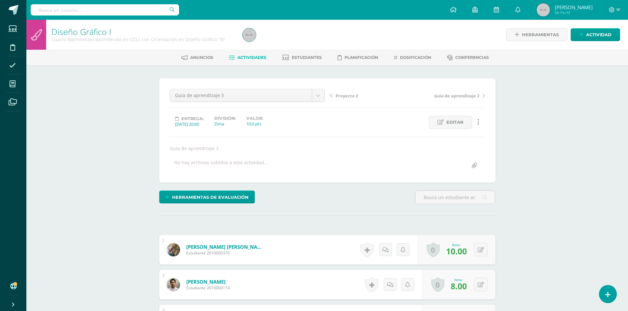
click at [245, 62] on link "Actividades" at bounding box center [247, 57] width 37 height 11
click at [252, 59] on span "Actividades" at bounding box center [251, 57] width 29 height 5
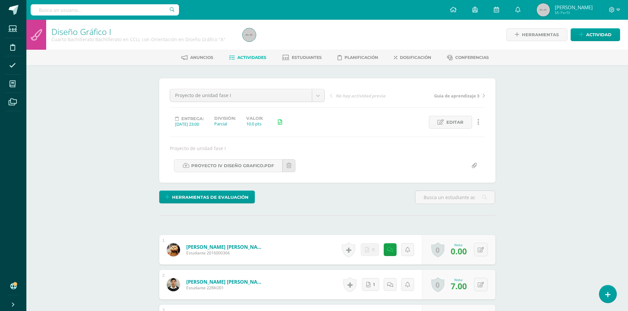
click at [246, 59] on span "Actividades" at bounding box center [251, 57] width 29 height 5
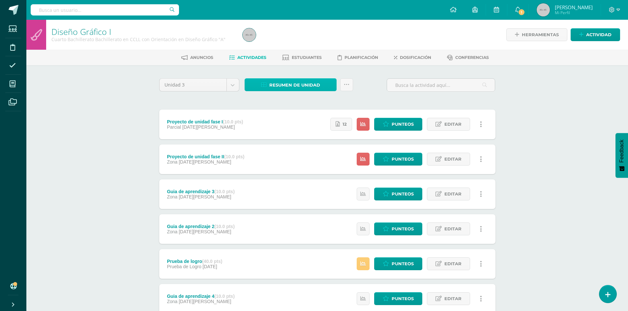
click at [292, 87] on span "Resumen de unidad" at bounding box center [294, 85] width 51 height 12
click at [303, 44] on link "Descargar como HTML" at bounding box center [290, 42] width 70 height 10
click at [141, 98] on div "Diseño Gráfico I Cuarto Bachillerato Bachillerato en CCLL con Orientación en Di…" at bounding box center [326, 206] width 601 height 373
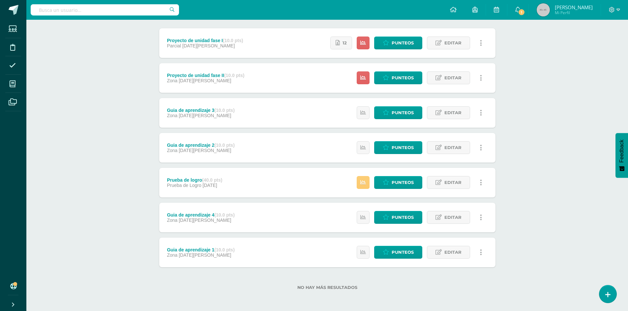
scroll to position [15, 0]
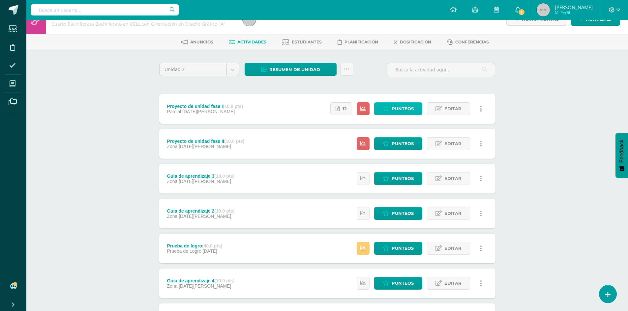
click at [409, 110] on span "Punteos" at bounding box center [402, 109] width 22 height 12
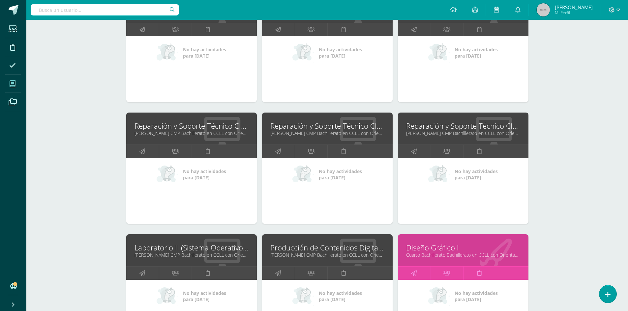
scroll to position [66, 0]
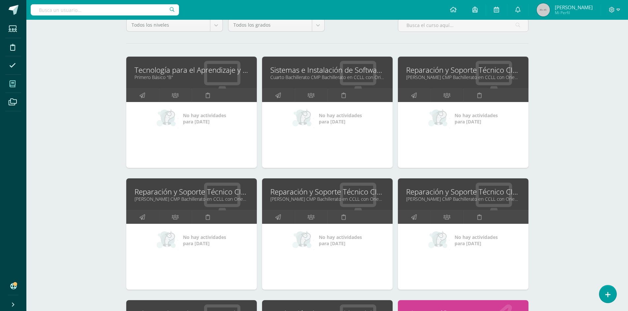
click at [346, 195] on link "Reparación y Soporte Técnico CISCO" at bounding box center [327, 192] width 114 height 10
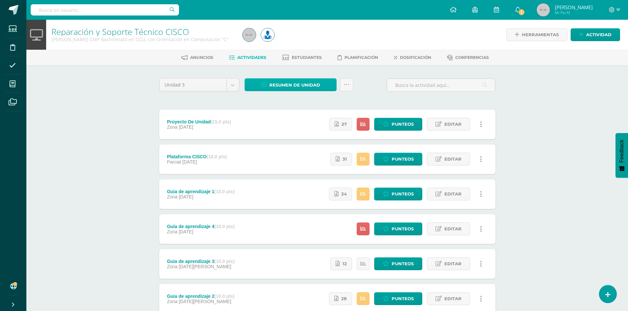
click at [285, 91] on div "Resumen de unidad Descargar como HTML Descargar como PDF Descargar como XLS Sub…" at bounding box center [299, 87] width 114 height 19
click at [285, 86] on span "Resumen de unidad" at bounding box center [294, 85] width 51 height 12
click at [301, 41] on link "Descargar como HTML" at bounding box center [290, 42] width 70 height 10
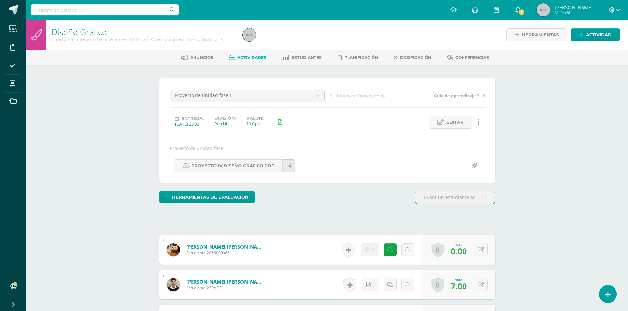
click at [249, 59] on span "Actividades" at bounding box center [251, 57] width 29 height 5
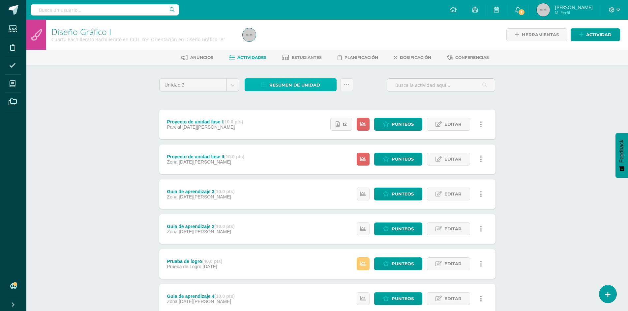
click at [287, 79] on span "Resumen de unidad" at bounding box center [294, 85] width 51 height 12
click at [292, 44] on link "Descargar como HTML" at bounding box center [290, 42] width 70 height 10
click at [55, 150] on div "Diseño Gráfico I Cuarto Bachillerato Bachillerato en CCLL con Orientación en Di…" at bounding box center [326, 206] width 601 height 373
click at [405, 123] on span "Punteos" at bounding box center [402, 124] width 22 height 12
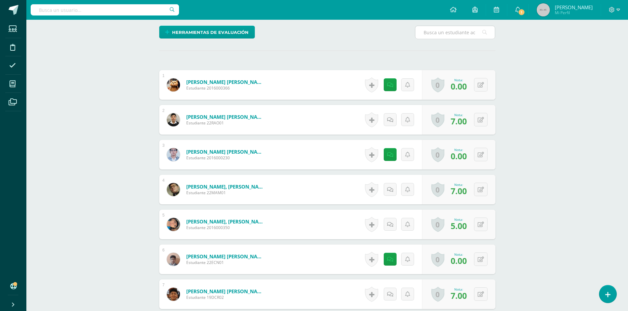
scroll to position [330, 0]
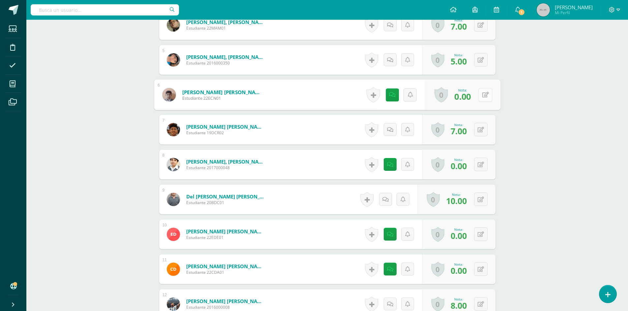
click at [481, 98] on button at bounding box center [485, 95] width 14 height 14
type input "1"
click at [480, 165] on button at bounding box center [481, 165] width 14 height 14
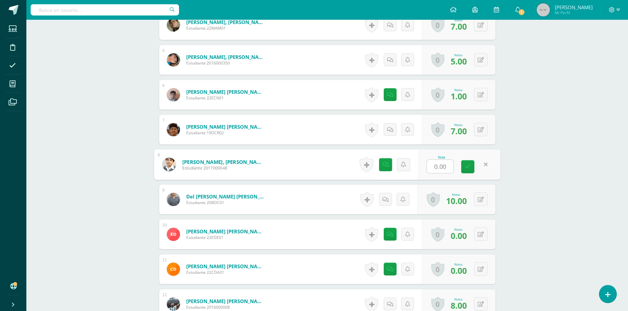
type input "4"
click at [465, 167] on icon at bounding box center [468, 167] width 6 height 6
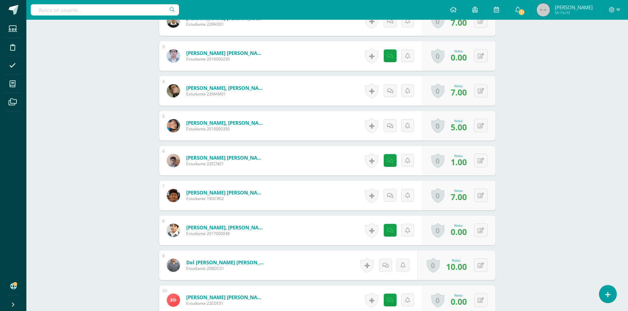
scroll to position [330, 0]
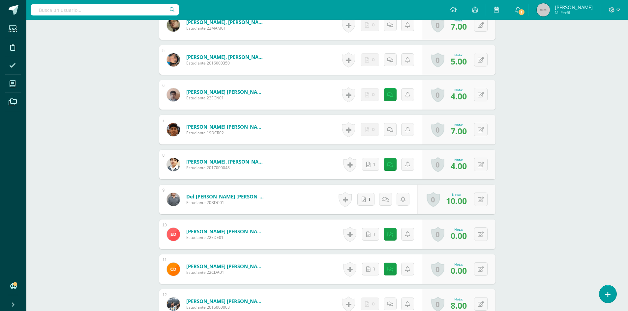
scroll to position [429, 0]
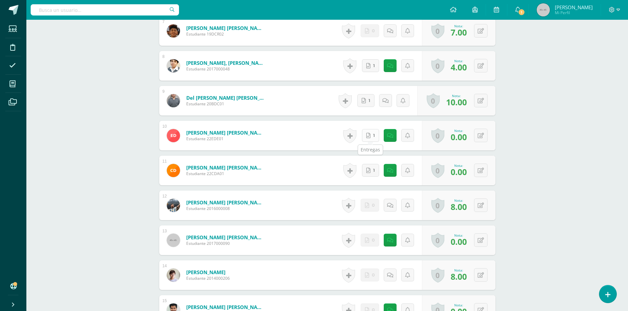
click at [374, 134] on span "1" at bounding box center [374, 135] width 2 height 12
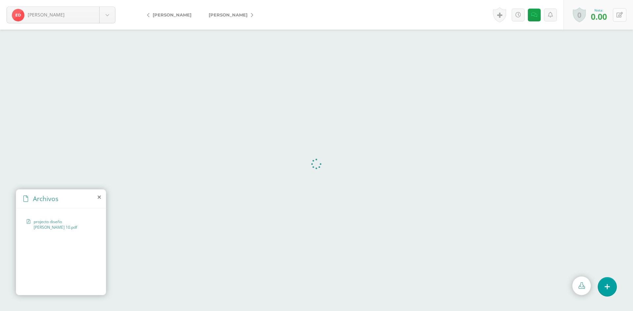
click at [620, 14] on icon at bounding box center [619, 15] width 6 height 6
type input "6"
click at [605, 14] on icon at bounding box center [604, 17] width 6 height 6
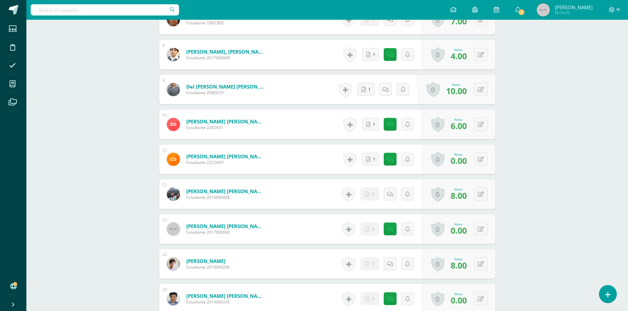
scroll to position [506, 0]
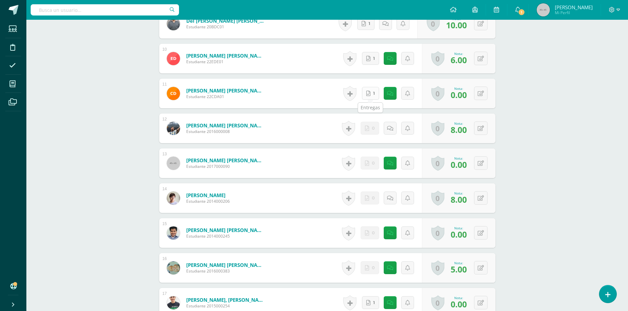
click at [371, 96] on link "1" at bounding box center [370, 93] width 17 height 13
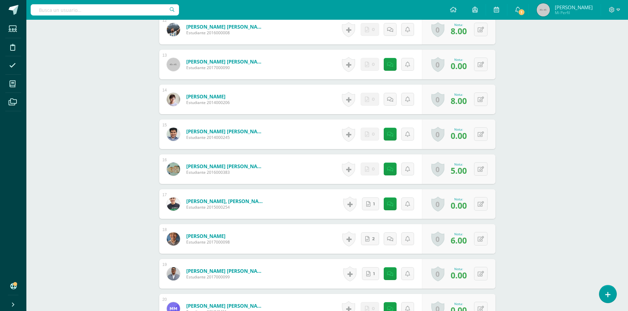
scroll to position [638, 0]
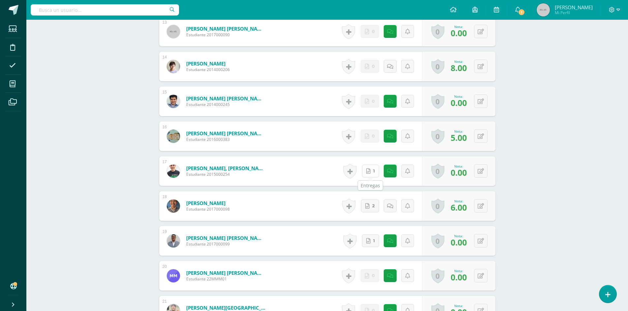
click at [372, 172] on link "1" at bounding box center [370, 171] width 17 height 13
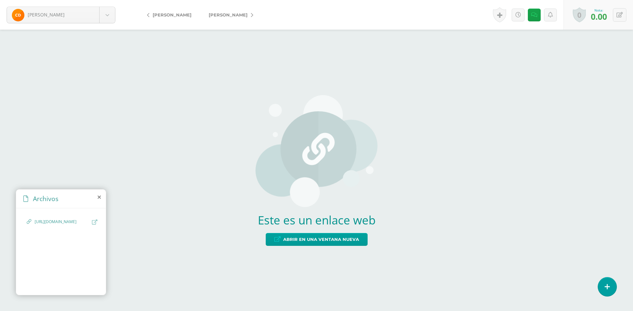
click at [95, 222] on icon at bounding box center [94, 222] width 5 height 5
click at [94, 221] on icon at bounding box center [94, 222] width 5 height 5
click at [618, 15] on icon at bounding box center [619, 15] width 6 height 6
type input "7"
click at [604, 18] on icon at bounding box center [604, 17] width 6 height 6
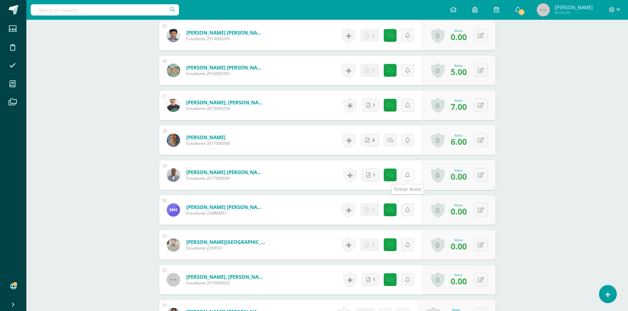
scroll to position [736, 0]
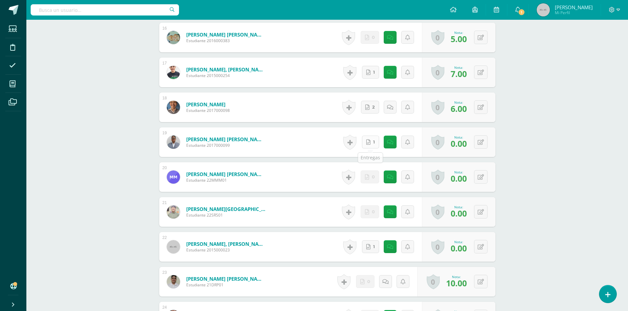
click at [373, 142] on link "1" at bounding box center [370, 142] width 17 height 13
click at [484, 143] on icon at bounding box center [485, 142] width 7 height 6
type input "5"
click at [467, 144] on icon at bounding box center [468, 145] width 6 height 6
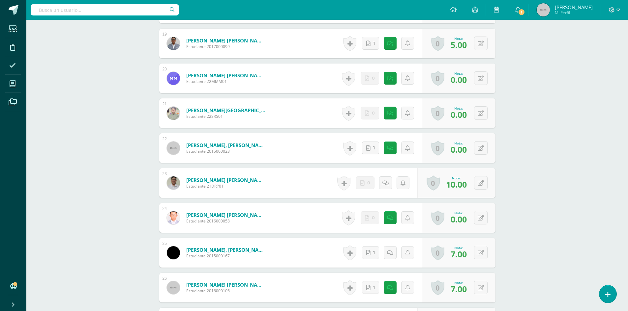
scroll to position [868, 0]
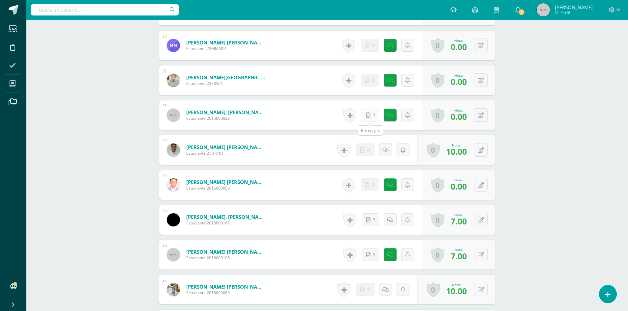
click at [374, 118] on link "1" at bounding box center [370, 115] width 17 height 13
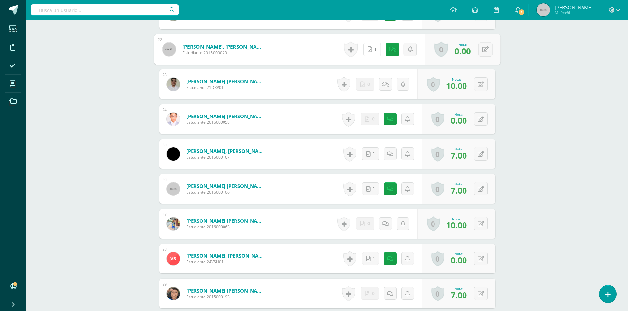
scroll to position [1000, 0]
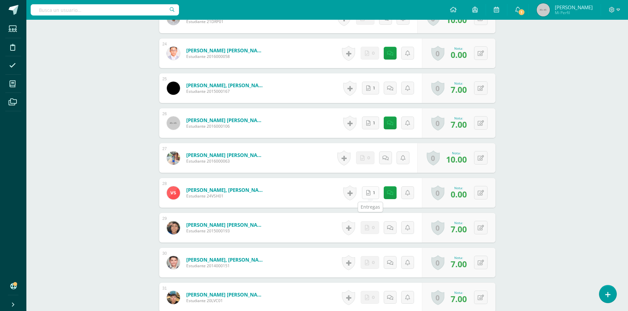
click at [372, 193] on link "1" at bounding box center [370, 192] width 17 height 13
click at [486, 194] on icon at bounding box center [485, 193] width 7 height 6
type input "8"
click at [469, 197] on icon at bounding box center [468, 195] width 6 height 6
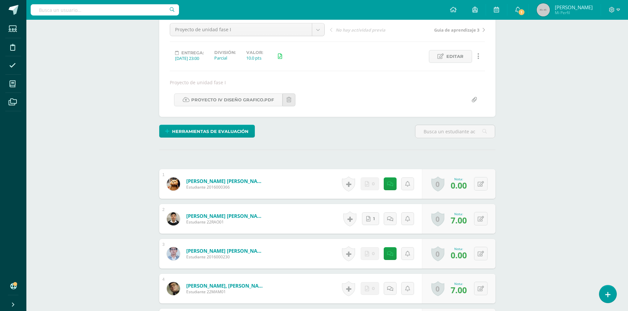
scroll to position [0, 0]
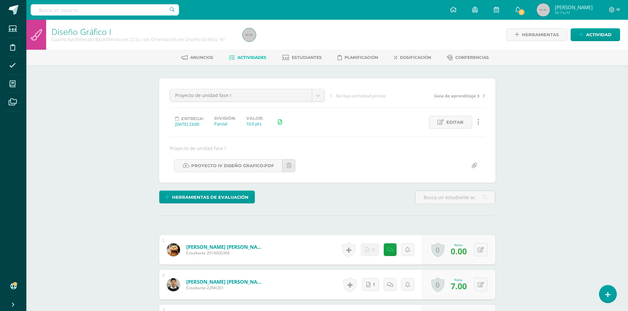
click at [251, 60] on link "Actividades" at bounding box center [247, 57] width 37 height 11
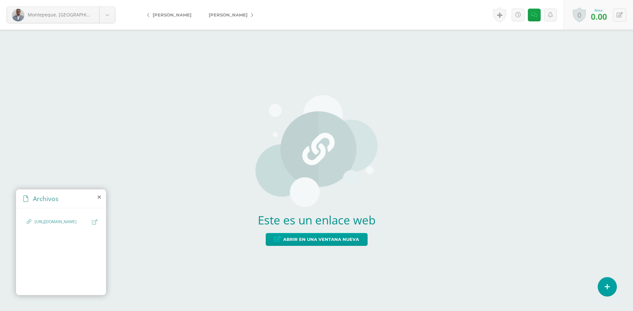
click at [96, 220] on icon at bounding box center [94, 222] width 5 height 5
click at [93, 224] on icon at bounding box center [94, 222] width 5 height 5
click at [96, 224] on icon at bounding box center [94, 222] width 5 height 5
click at [93, 221] on icon at bounding box center [94, 222] width 5 height 5
click at [617, 16] on icon at bounding box center [619, 15] width 6 height 6
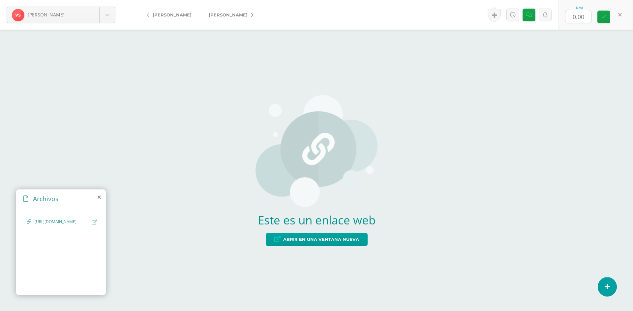
type input "8"
click at [601, 17] on icon at bounding box center [604, 17] width 6 height 6
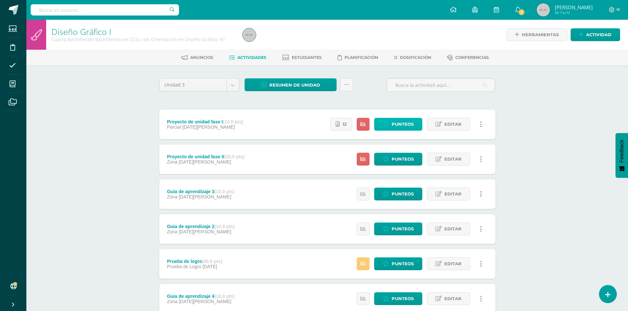
click at [408, 123] on span "Punteos" at bounding box center [402, 124] width 22 height 12
click at [399, 161] on span "Punteos" at bounding box center [402, 159] width 22 height 12
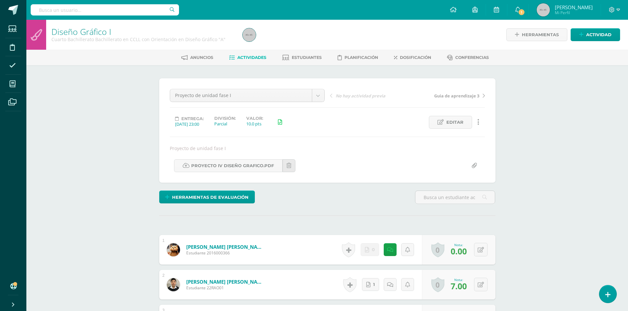
click at [248, 59] on span "Actividades" at bounding box center [251, 57] width 29 height 5
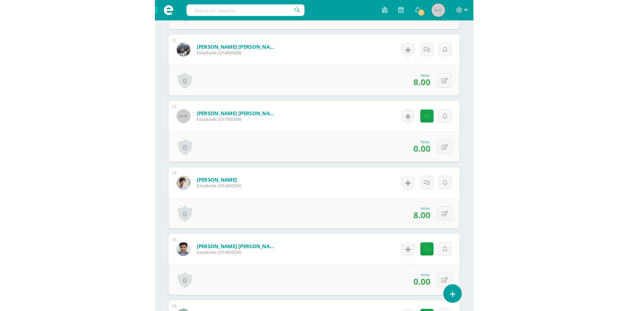
scroll to position [989, 0]
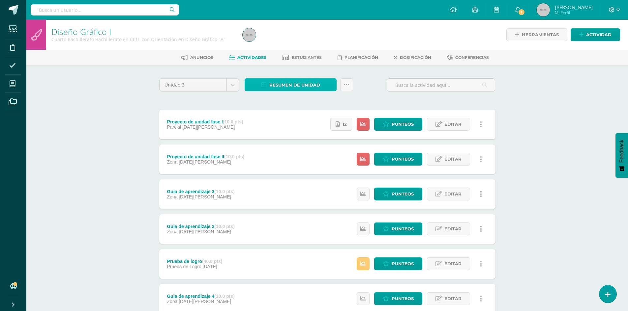
click at [305, 85] on span "Resumen de unidad" at bounding box center [294, 85] width 51 height 12
click at [305, 41] on link "Descargar como HTML" at bounding box center [290, 42] width 70 height 10
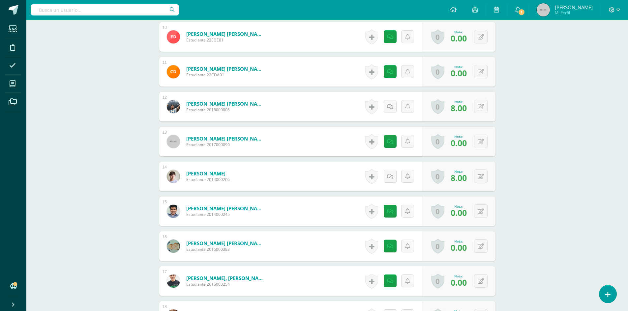
scroll to position [462, 0]
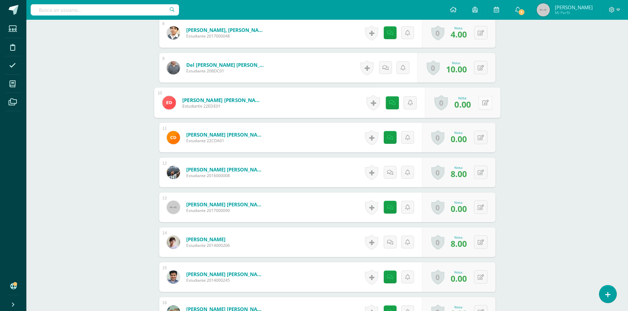
click at [483, 101] on button at bounding box center [485, 103] width 14 height 14
type input "6"
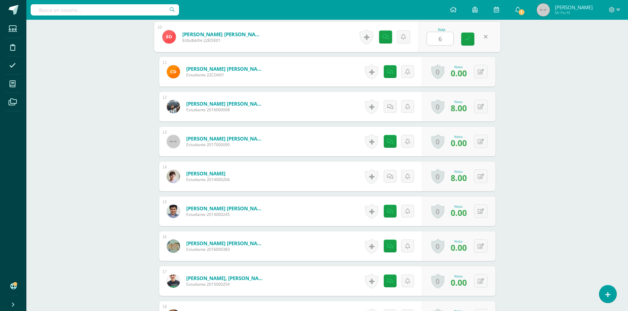
scroll to position [396, 0]
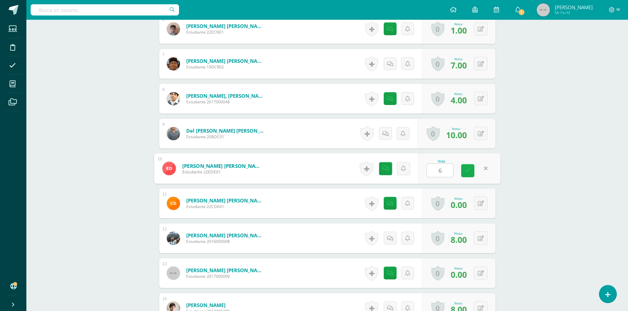
click at [468, 170] on icon at bounding box center [468, 171] width 6 height 6
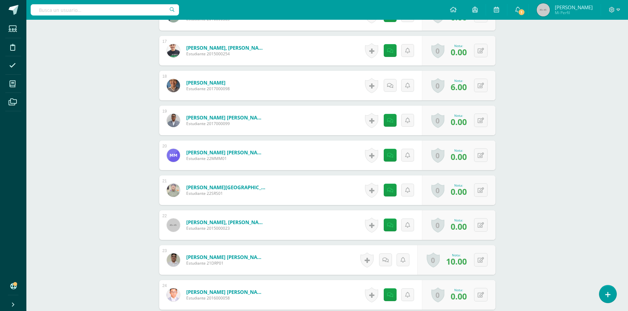
scroll to position [692, 0]
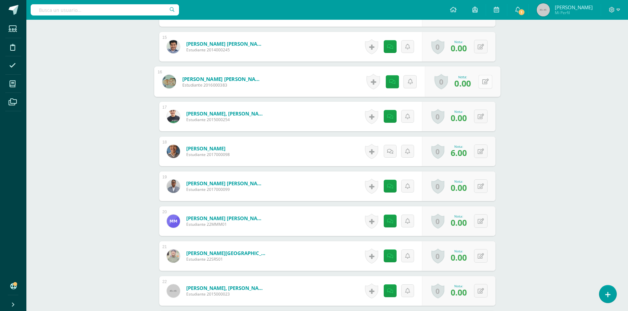
click at [482, 83] on icon at bounding box center [485, 82] width 7 height 6
type input "5"
click at [470, 86] on icon at bounding box center [468, 84] width 6 height 6
click at [484, 118] on button at bounding box center [481, 117] width 14 height 14
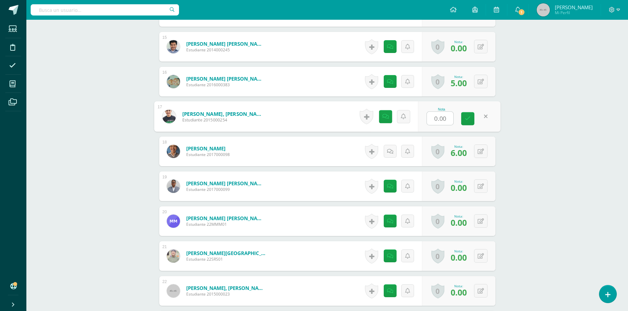
type input "7"
click at [470, 122] on link at bounding box center [467, 118] width 13 height 13
click at [483, 189] on icon at bounding box center [480, 187] width 6 height 6
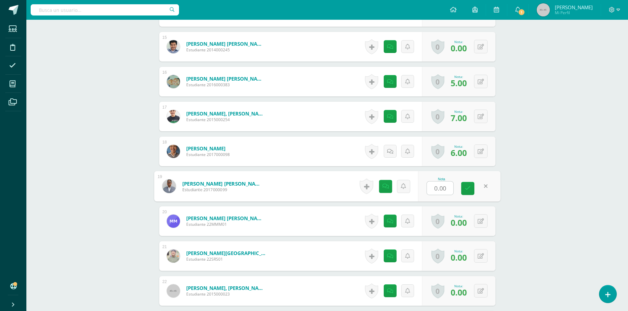
type input "5"
click at [469, 190] on icon at bounding box center [468, 189] width 6 height 6
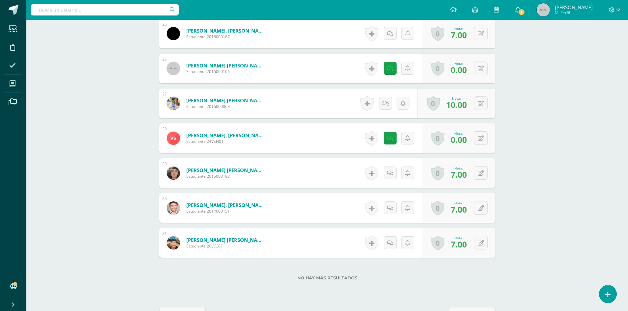
scroll to position [989, 0]
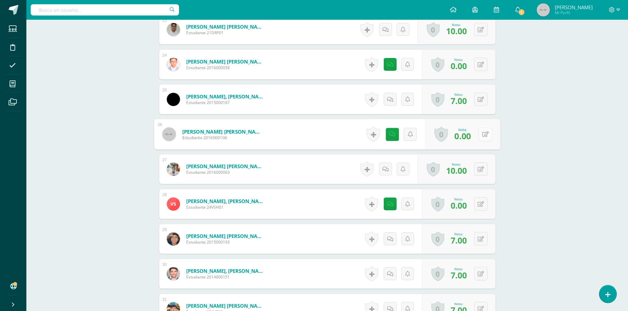
click at [480, 134] on button at bounding box center [485, 135] width 14 height 14
type input "7"
click at [468, 134] on icon at bounding box center [468, 137] width 6 height 6
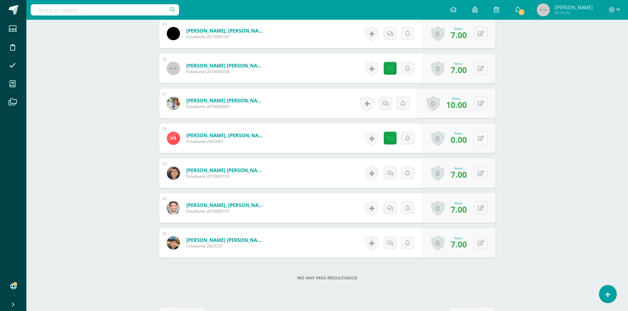
click at [481, 137] on button at bounding box center [481, 138] width 14 height 14
type input "8"
click at [468, 139] on icon at bounding box center [468, 141] width 6 height 6
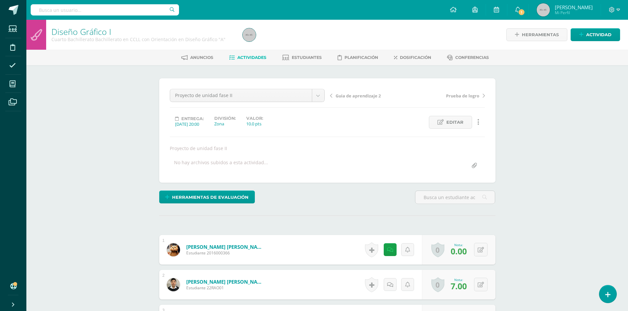
scroll to position [0, 0]
click at [248, 63] on link "Actividades" at bounding box center [247, 57] width 37 height 11
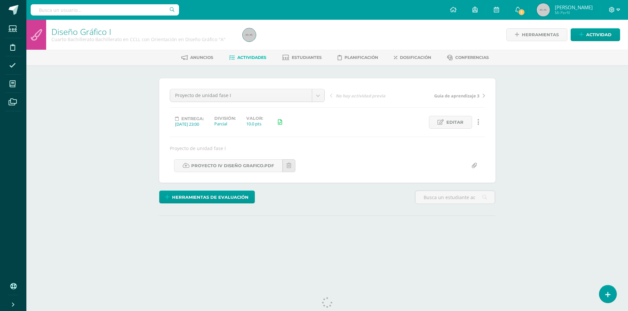
click at [618, 11] on icon at bounding box center [618, 10] width 4 height 6
click at [605, 46] on span "Cerrar sesión" at bounding box center [598, 45] width 30 height 6
